Goal: Task Accomplishment & Management: Use online tool/utility

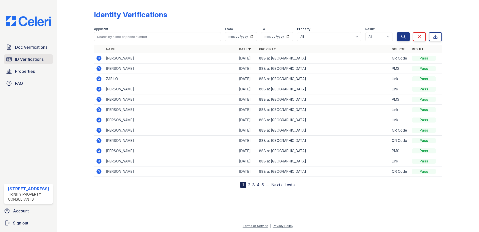
click at [36, 59] on span "ID Verifications" at bounding box center [29, 59] width 29 height 6
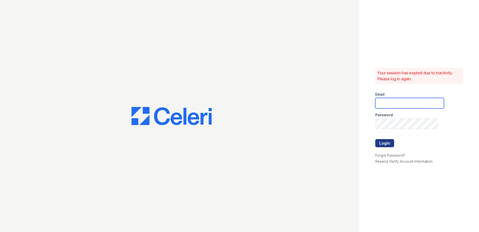
type input "888atgrandhopepark@trinity-pm.com"
click at [386, 141] on button "Login" at bounding box center [384, 143] width 19 height 8
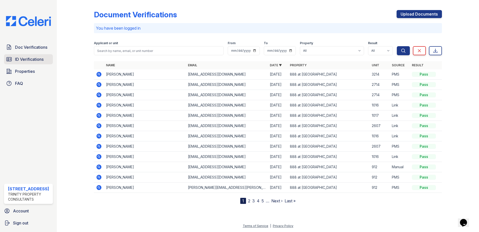
click at [31, 62] on span "ID Verifications" at bounding box center [29, 59] width 29 height 6
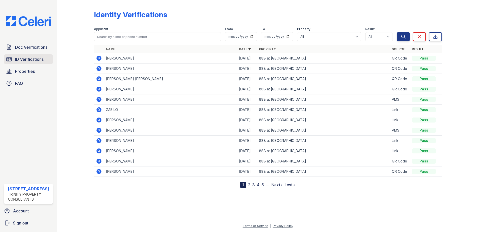
click at [37, 57] on span "ID Verifications" at bounding box center [29, 59] width 29 height 6
click at [27, 61] on span "ID Verifications" at bounding box center [29, 59] width 29 height 6
click at [98, 77] on icon at bounding box center [99, 79] width 6 height 6
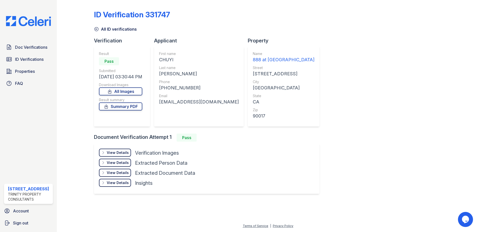
click at [178, 90] on div "+12137862541" at bounding box center [199, 87] width 80 height 7
click at [179, 87] on div "+12137862541" at bounding box center [199, 87] width 80 height 7
copy div "12137862541"
click at [22, 56] on span "ID Verifications" at bounding box center [29, 59] width 29 height 6
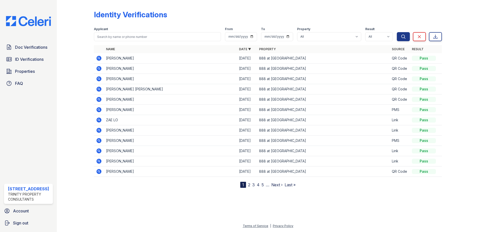
click at [99, 59] on icon at bounding box center [99, 58] width 6 height 6
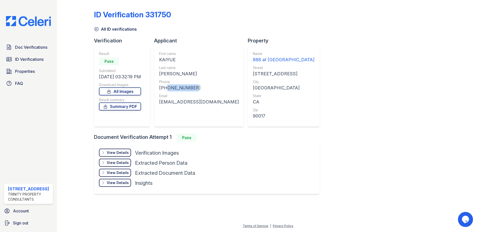
drag, startPoint x: 164, startPoint y: 87, endPoint x: 189, endPoint y: 87, distance: 24.6
click at [189, 87] on div "[PHONE_NUMBER]" at bounding box center [199, 87] width 80 height 7
drag, startPoint x: 189, startPoint y: 87, endPoint x: 183, endPoint y: 87, distance: 6.0
copy div "6143161918"
click at [34, 60] on span "ID Verifications" at bounding box center [29, 59] width 29 height 6
